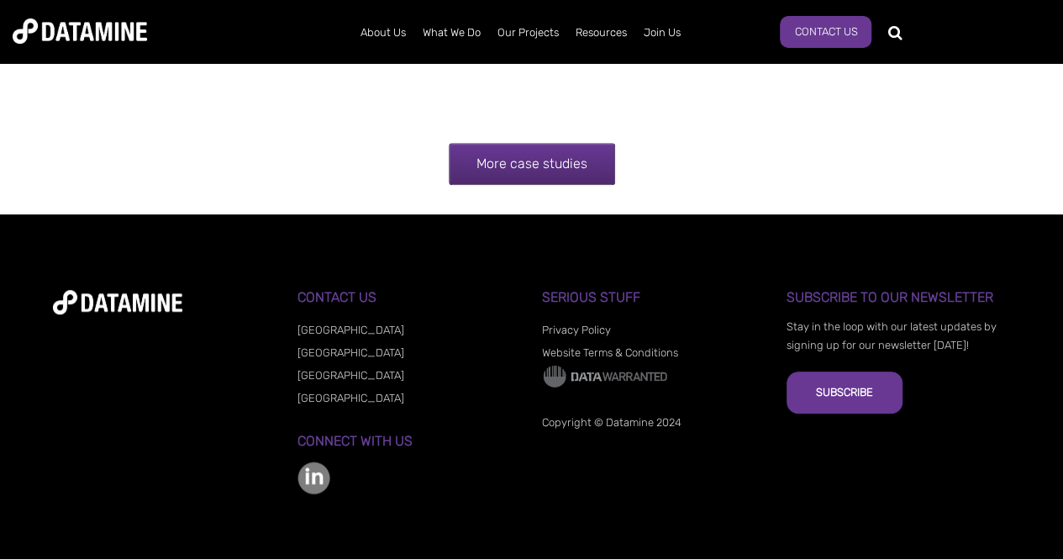
scroll to position [3524, 0]
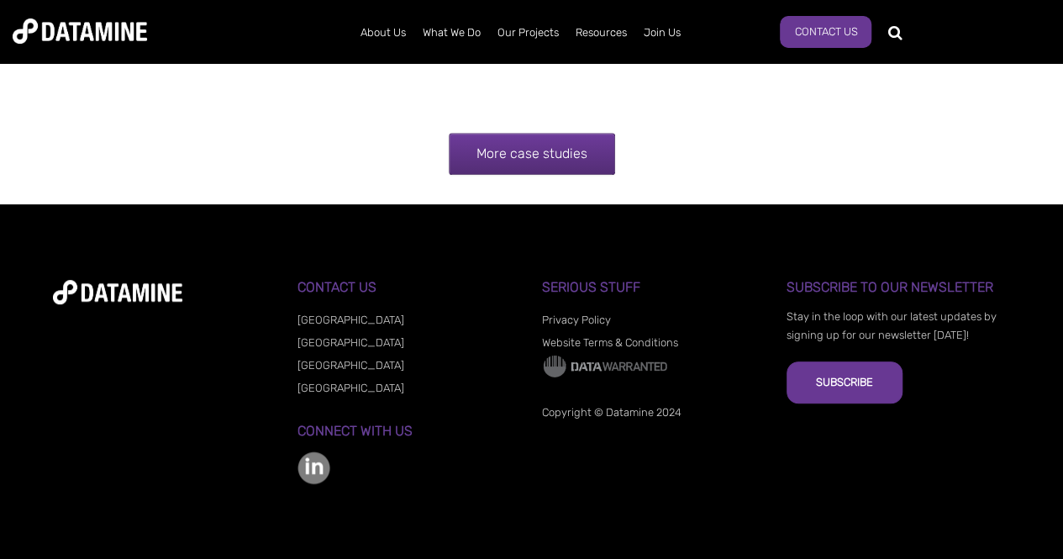
click at [498, 150] on link "More case studies" at bounding box center [532, 154] width 166 height 42
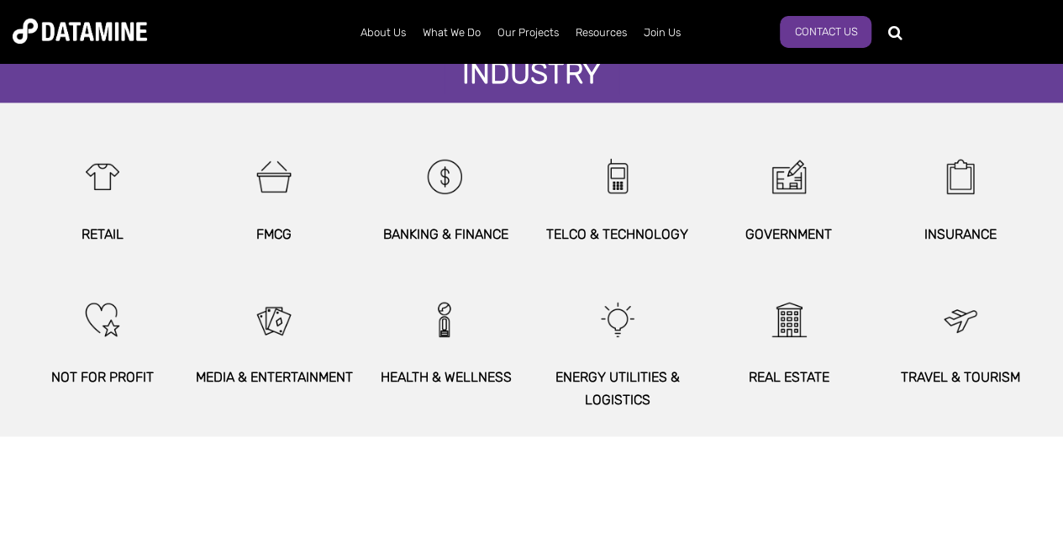
scroll to position [1074, 0]
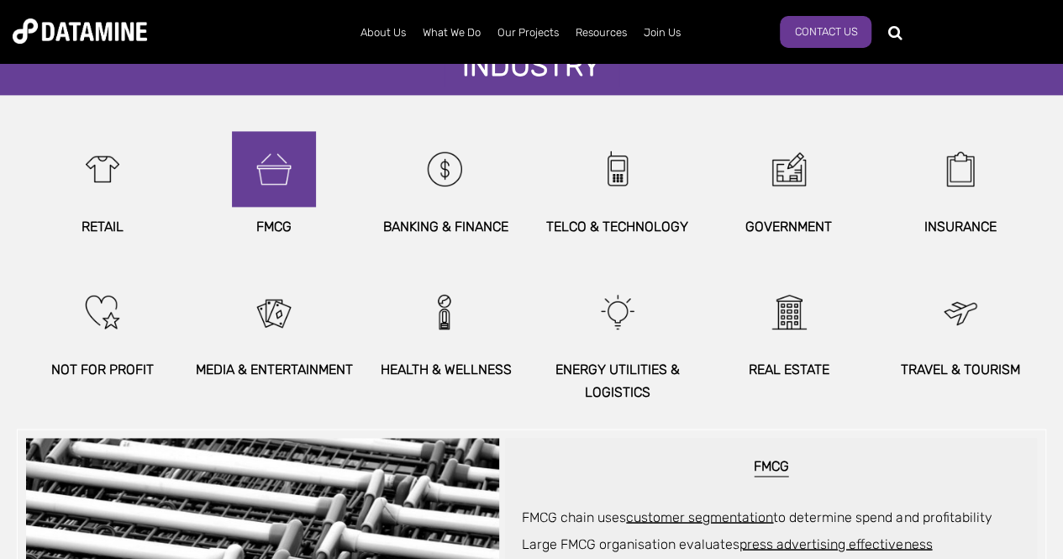
click at [263, 182] on img at bounding box center [274, 169] width 72 height 76
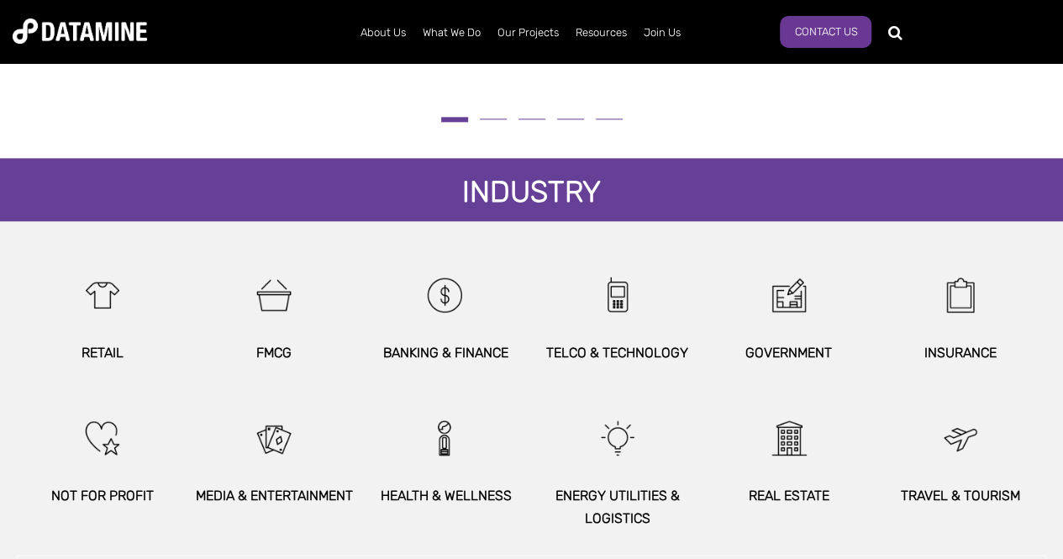
scroll to position [949, 0]
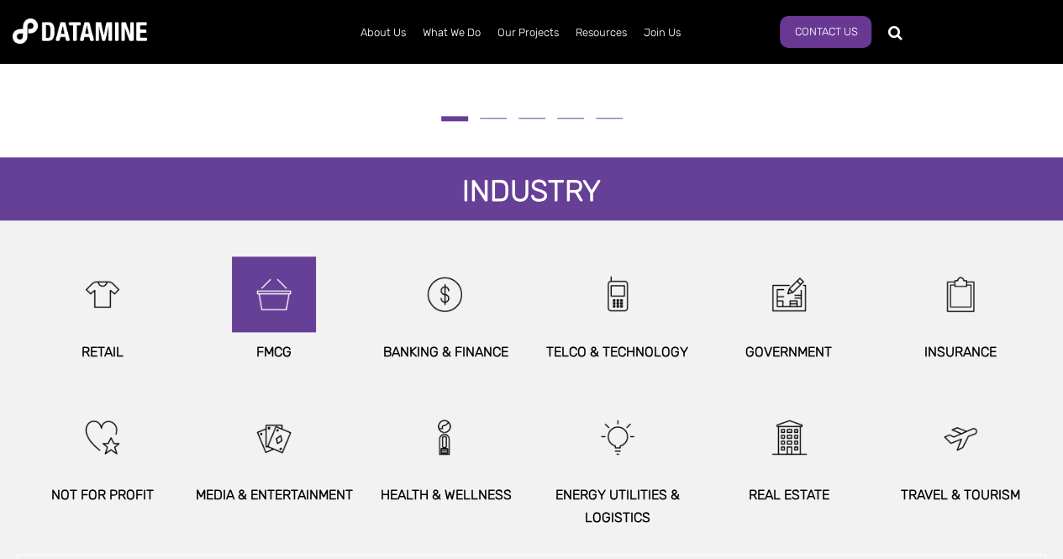
click at [261, 311] on img at bounding box center [274, 294] width 72 height 76
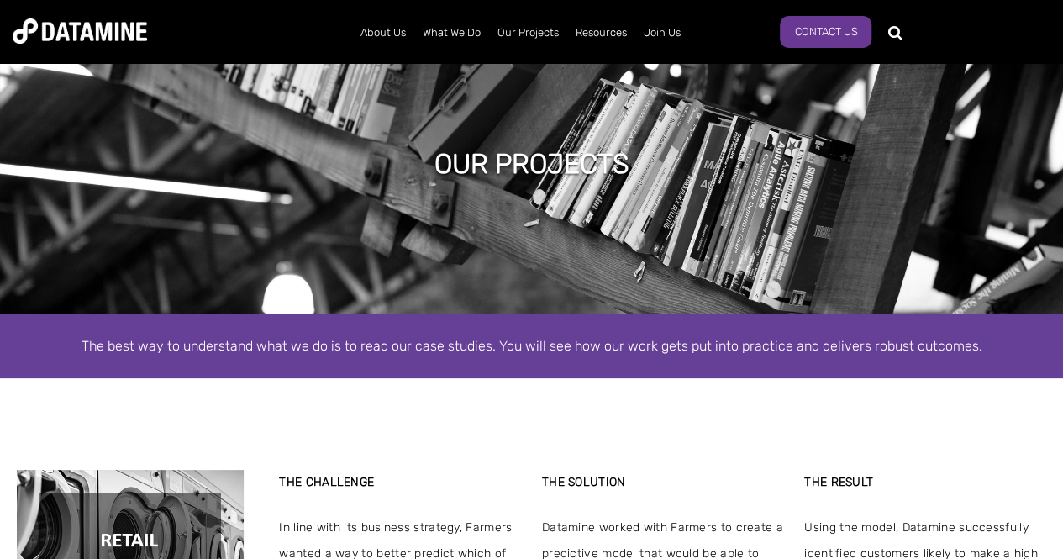
scroll to position [0, 0]
